Goal: Download file/media

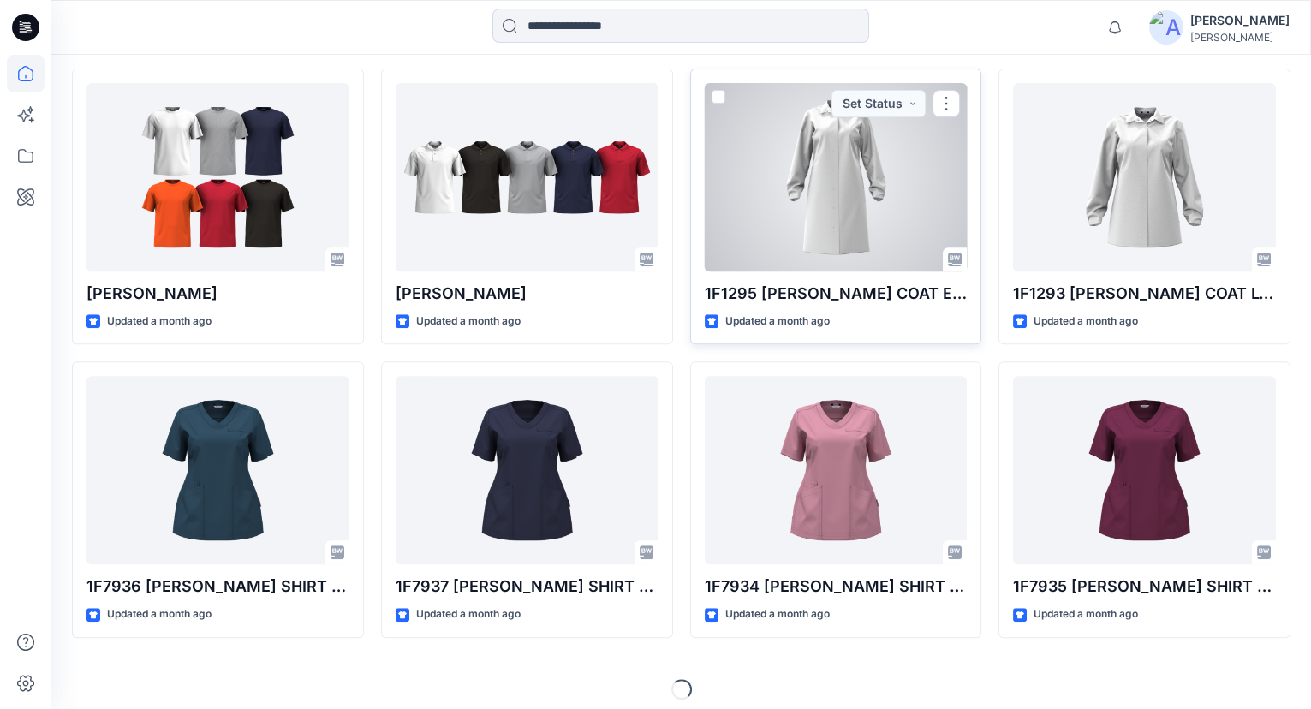
scroll to position [1677, 0]
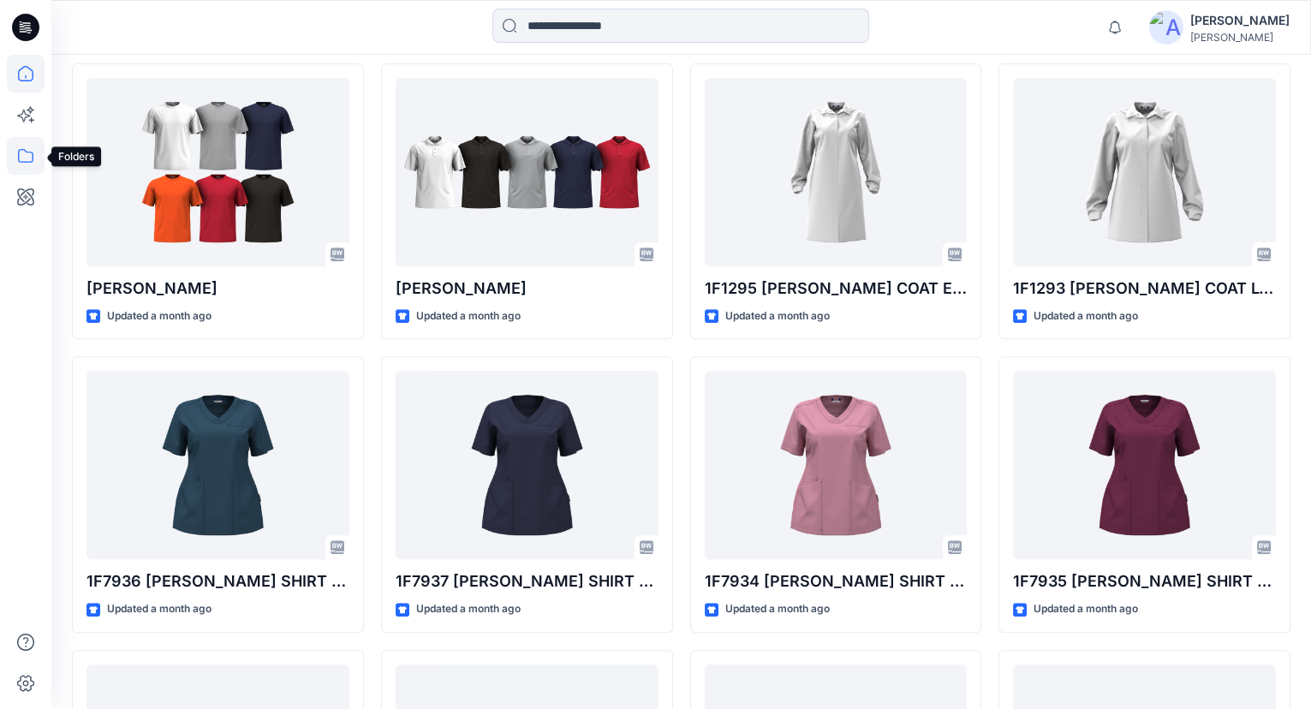
click at [19, 148] on icon at bounding box center [26, 156] width 38 height 38
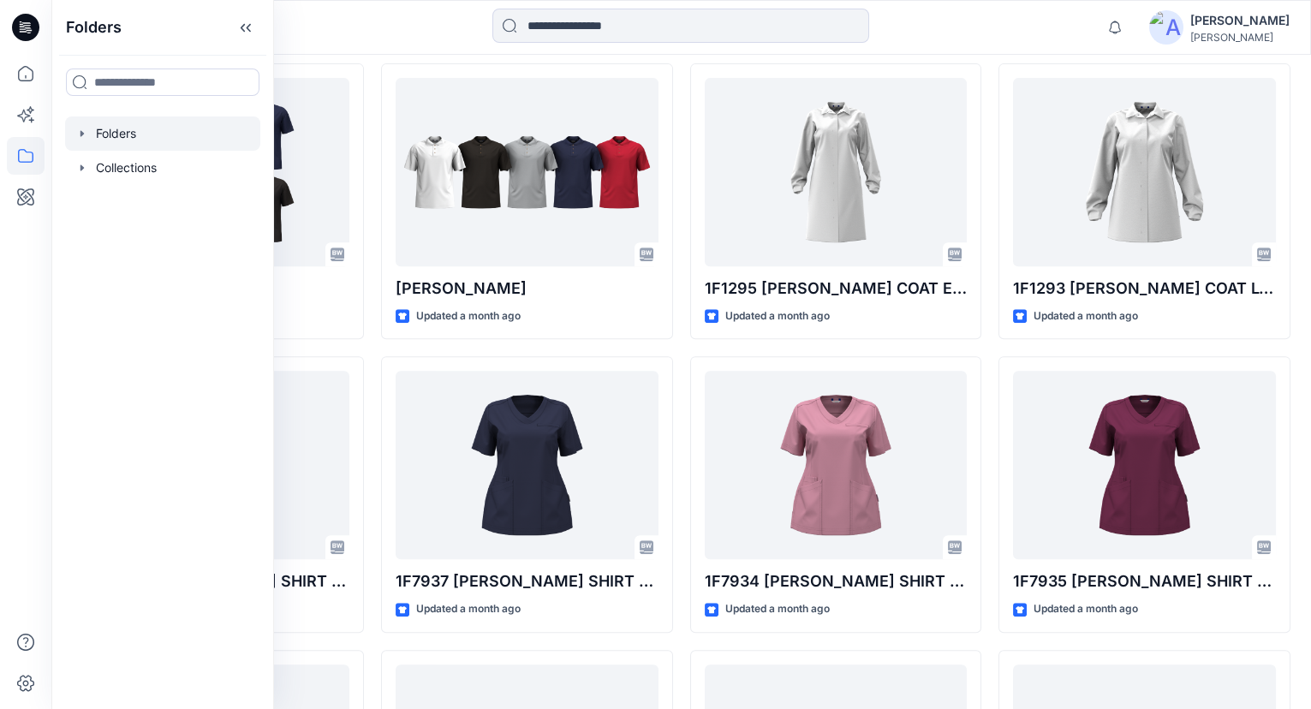
click at [116, 137] on div at bounding box center [162, 133] width 195 height 34
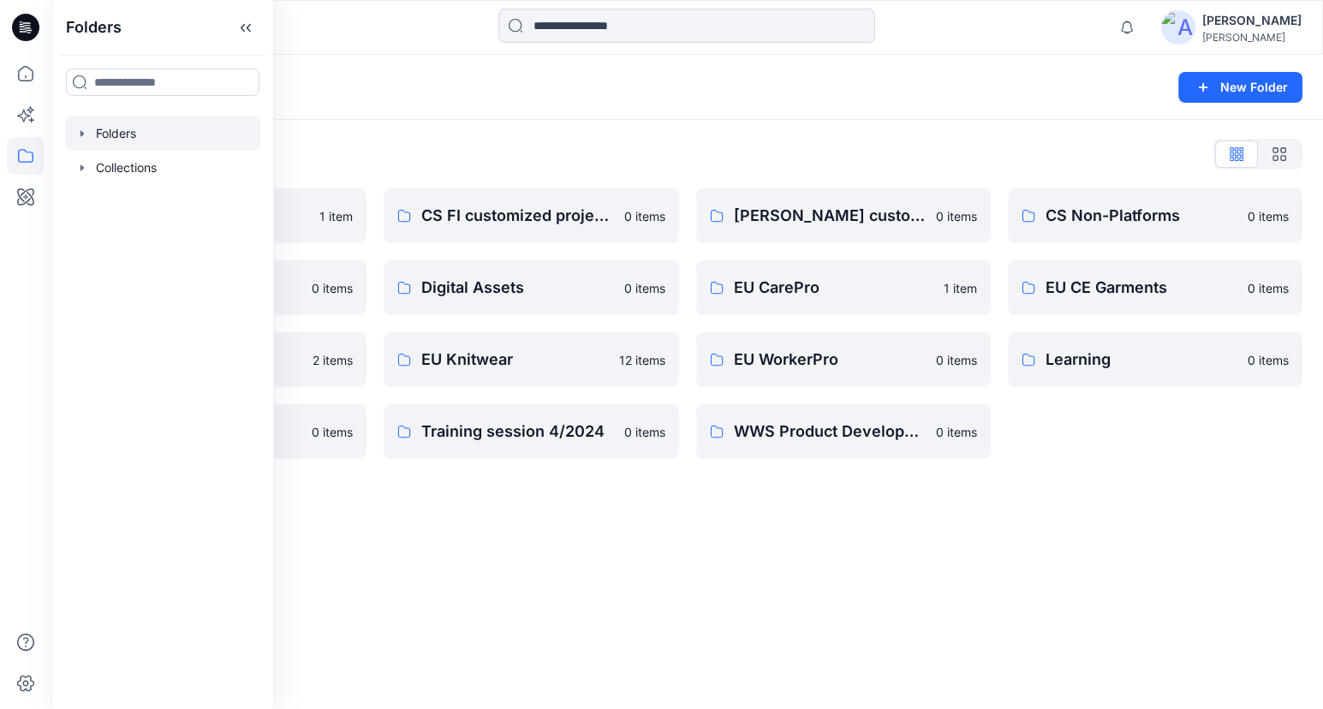
click at [1180, 602] on div "Folders New Folder Folders List Archive 1 item Design Base Patterns 0 items EU …" at bounding box center [687, 382] width 1272 height 654
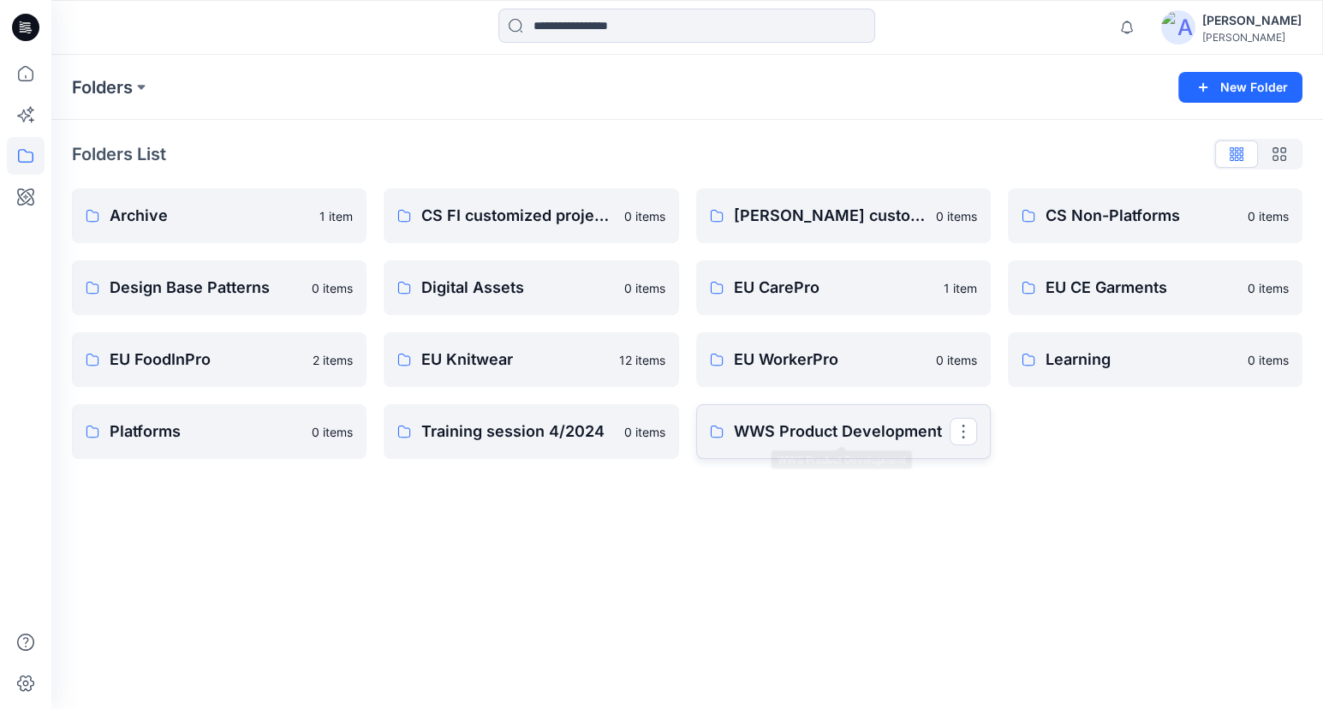
click at [782, 421] on p "WWS Product Development" at bounding box center [842, 432] width 216 height 24
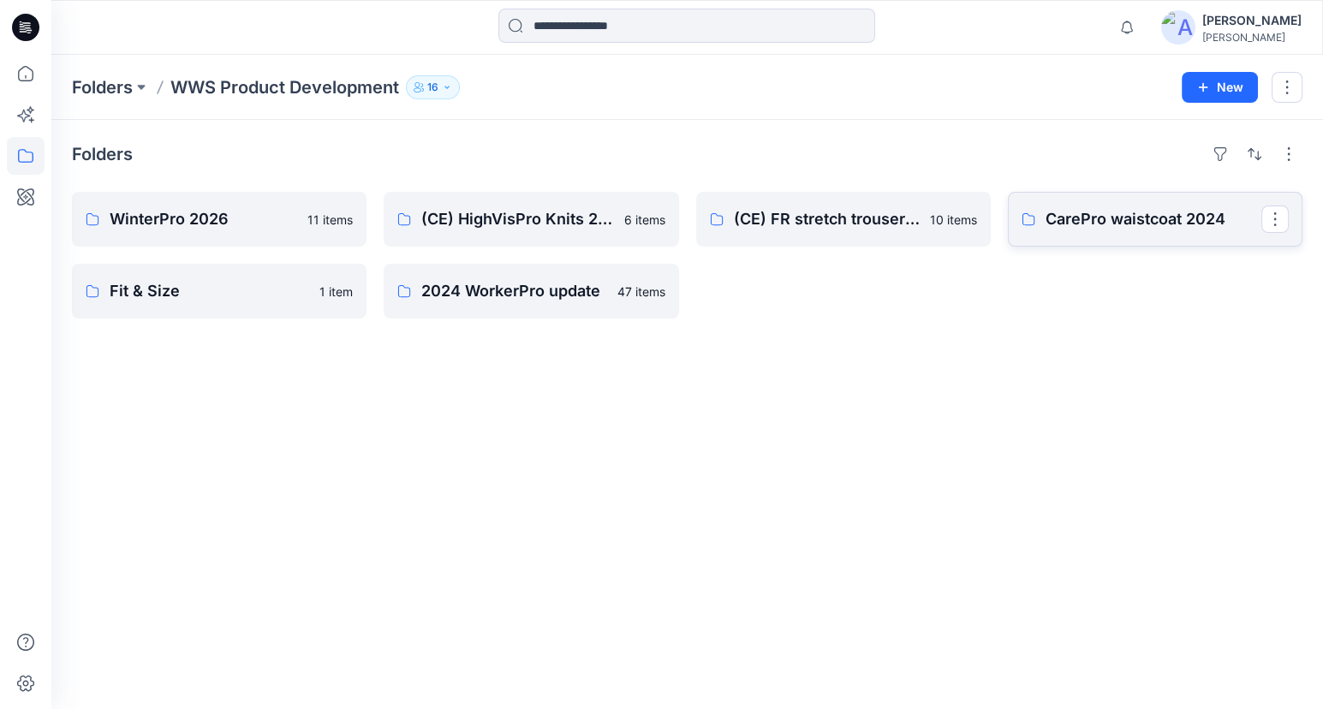
click at [1069, 224] on p "CarePro waistcoat 2024" at bounding box center [1154, 219] width 216 height 24
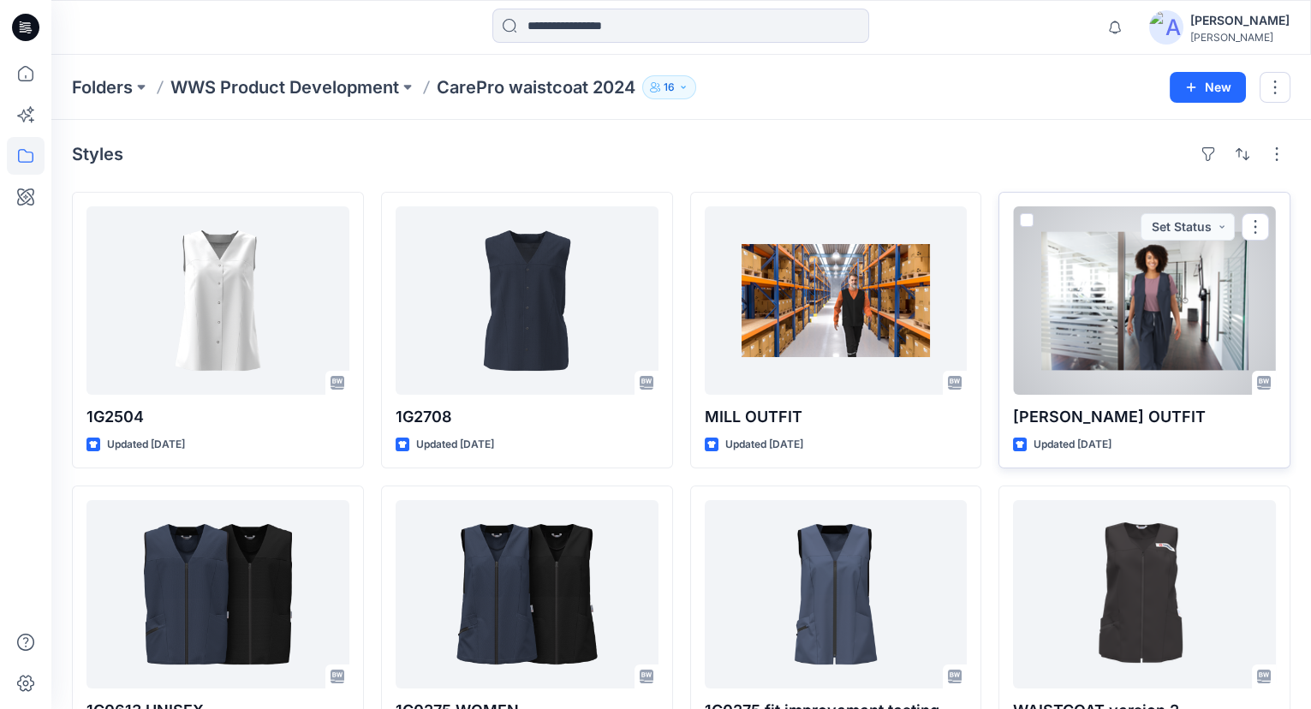
click at [1210, 337] on div at bounding box center [1144, 300] width 263 height 188
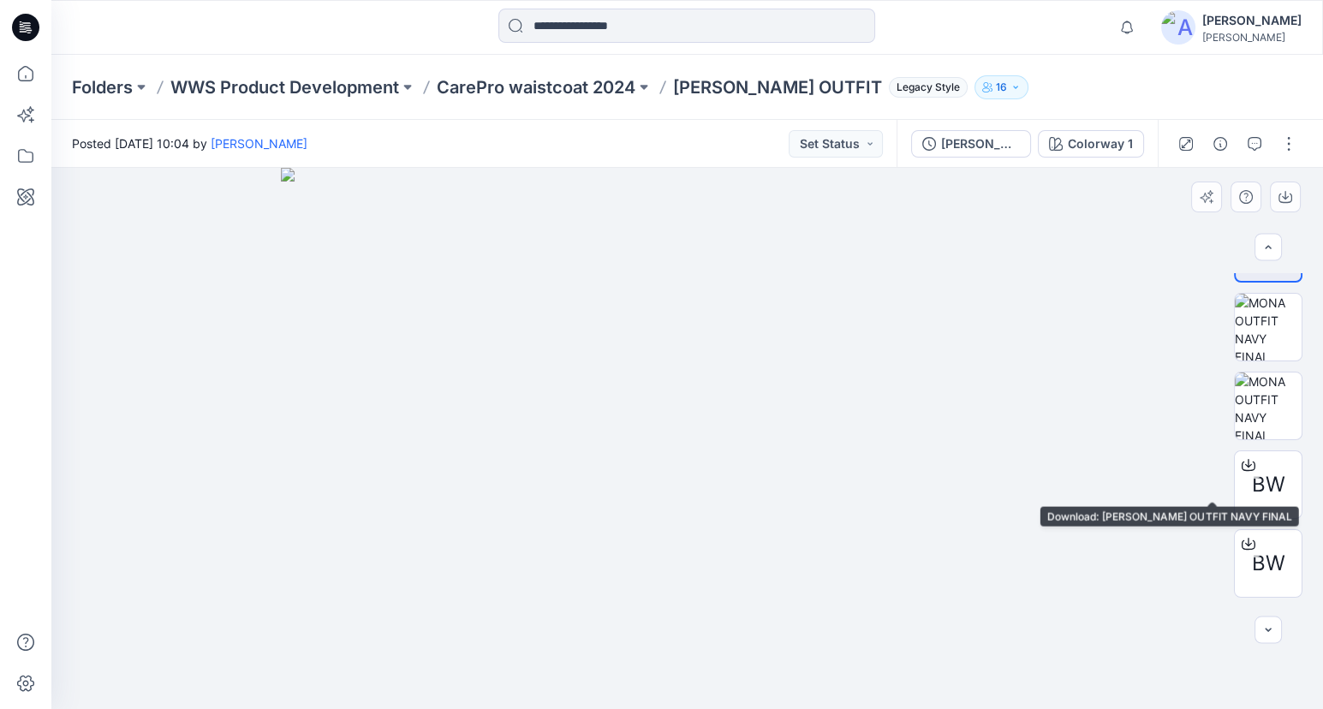
scroll to position [77, 0]
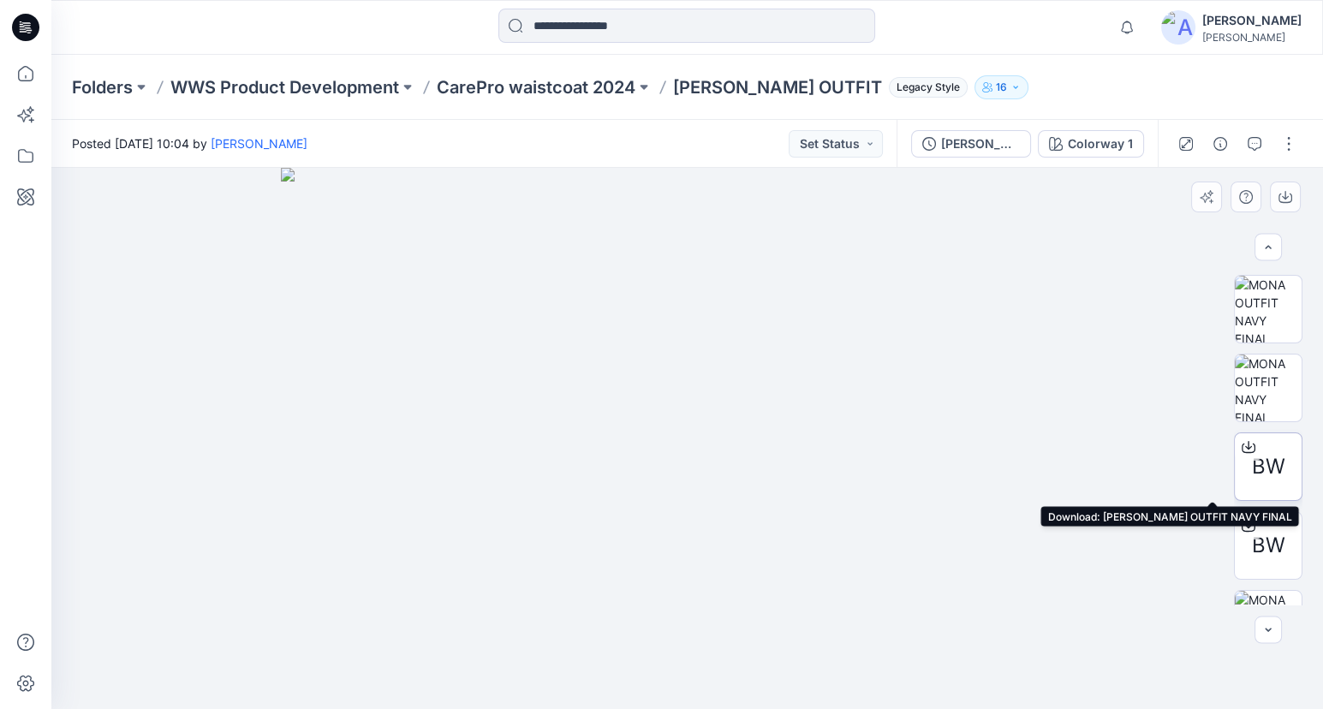
click at [1256, 479] on span "BW" at bounding box center [1268, 466] width 33 height 31
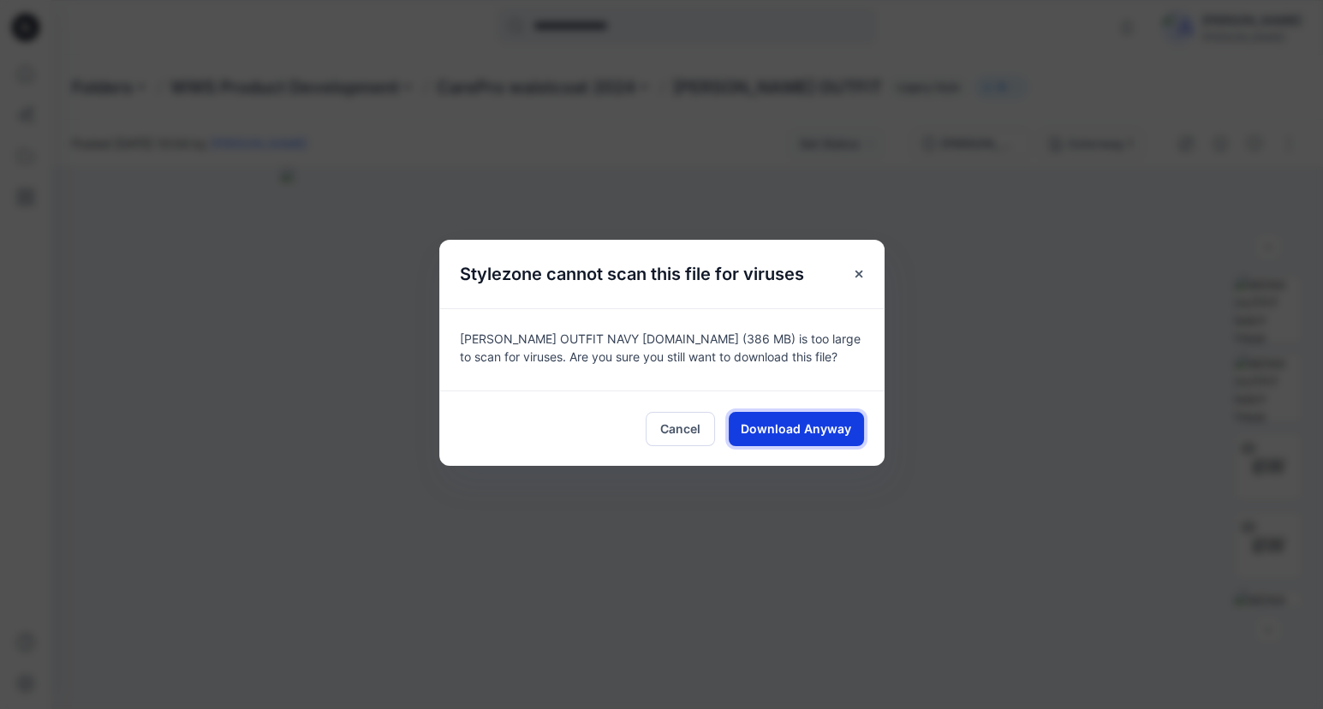
click at [828, 433] on span "Download Anyway" at bounding box center [796, 429] width 110 height 18
